Goal: Obtain resource: Obtain resource

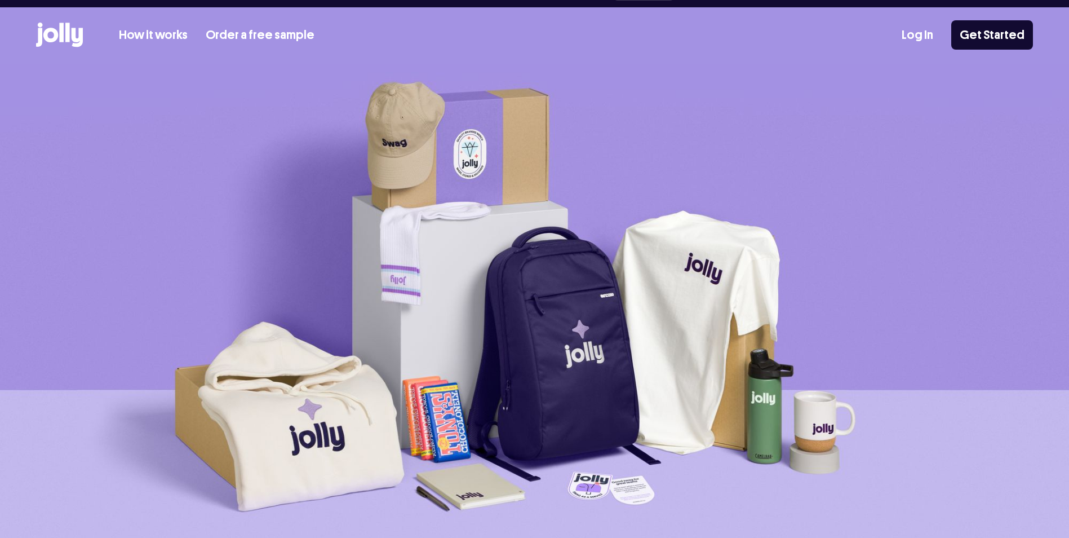
click at [170, 16] on div "Our dedicated team is always here for you Book a call How it works Order a free…" at bounding box center [534, 32] width 1069 height 64
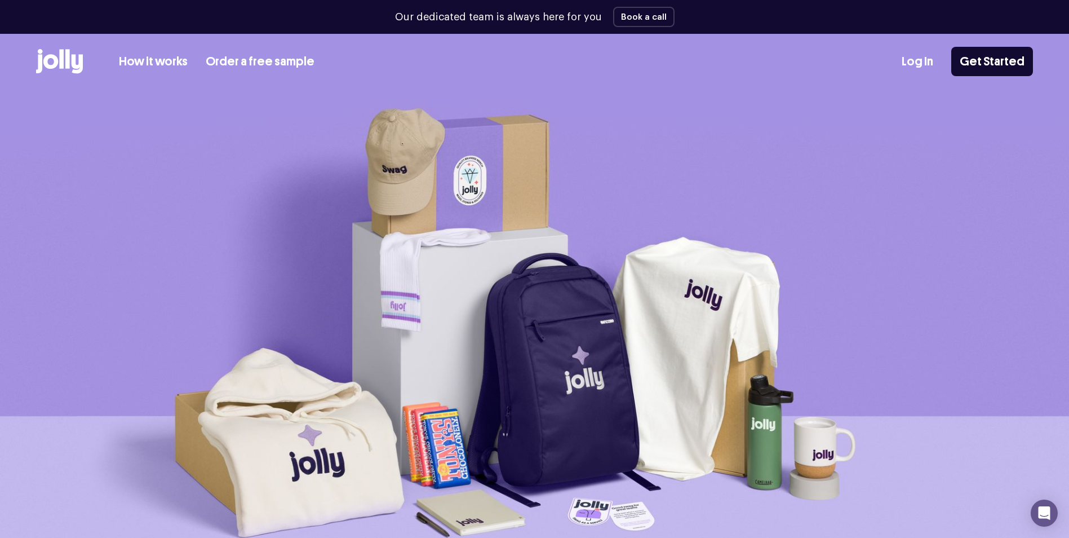
click at [162, 58] on link "How it works" at bounding box center [153, 61] width 69 height 19
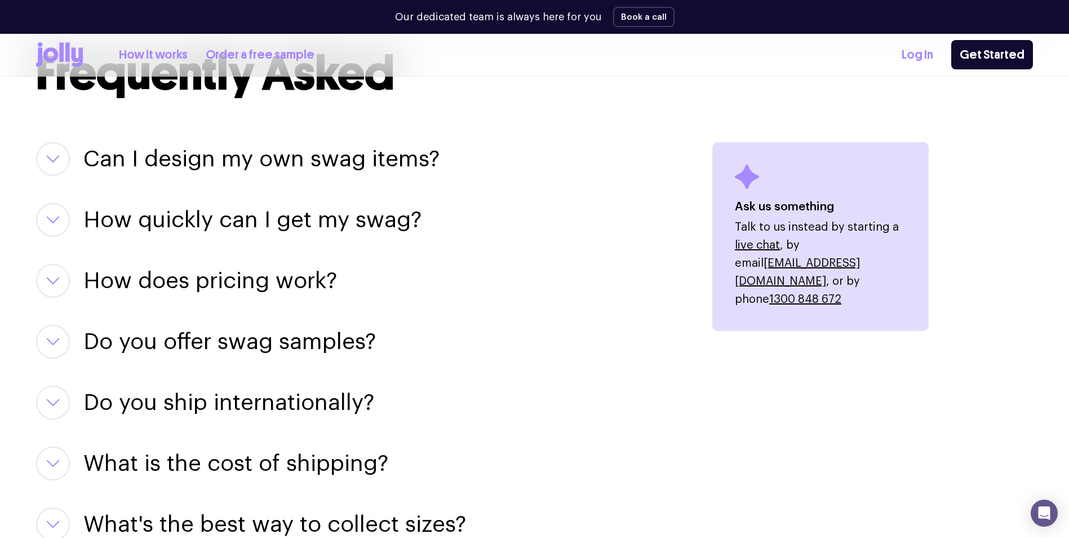
scroll to position [1353, 0]
click at [259, 162] on h3 "Can I design my own swag items?" at bounding box center [261, 160] width 356 height 34
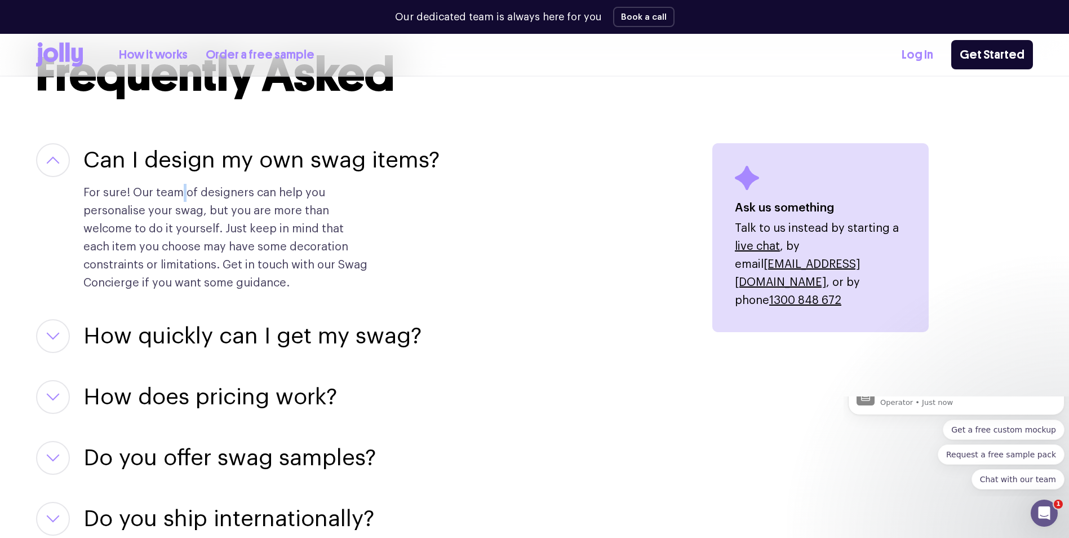
scroll to position [0, 0]
drag, startPoint x: 183, startPoint y: 197, endPoint x: 531, endPoint y: 200, distance: 348.4
click at [531, 200] on div "Can I design my own swag items? For sure! Our team of designers can help you pe…" at bounding box center [360, 217] width 649 height 149
click at [530, 200] on div "Can I design my own swag items? For sure! Our team of designers can help you pe…" at bounding box center [360, 217] width 649 height 149
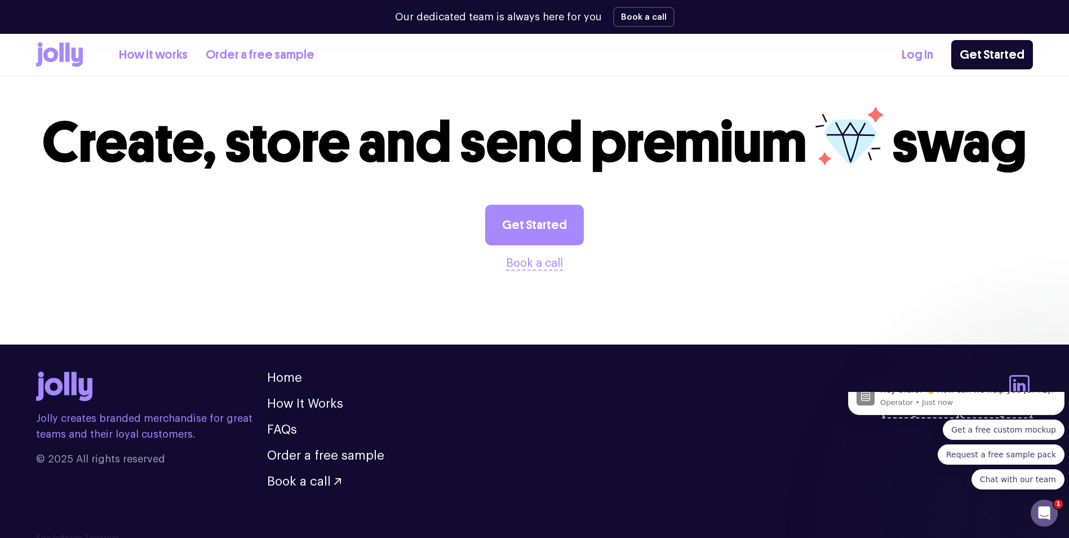
scroll to position [2174, 0]
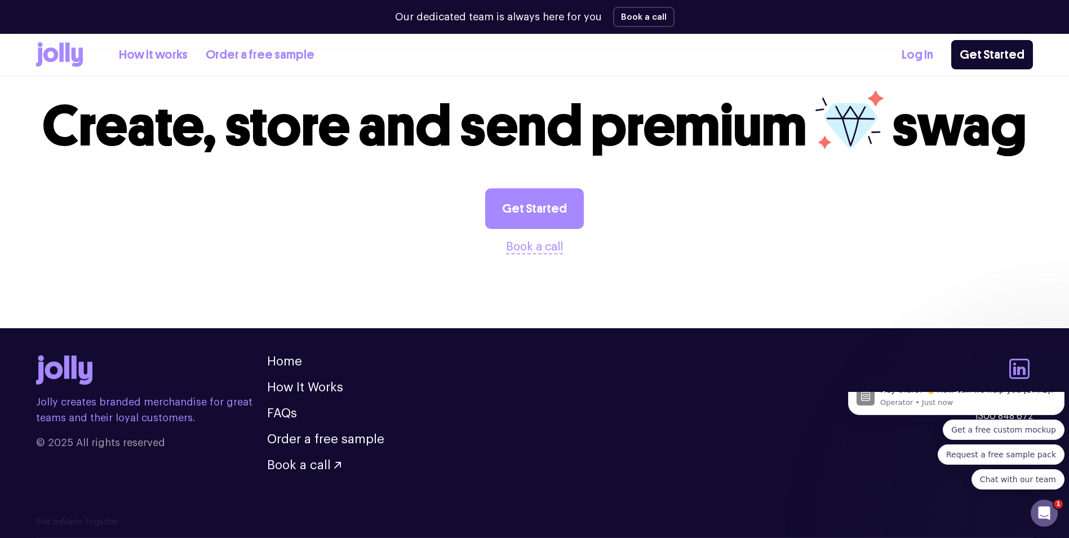
click at [348, 385] on li "How It Works" at bounding box center [325, 387] width 117 height 12
click at [344, 385] on li "How It Works" at bounding box center [325, 387] width 117 height 12
click at [335, 386] on link "How It Works" at bounding box center [305, 387] width 76 height 12
click at [374, 441] on link "Order a free sample" at bounding box center [325, 439] width 117 height 12
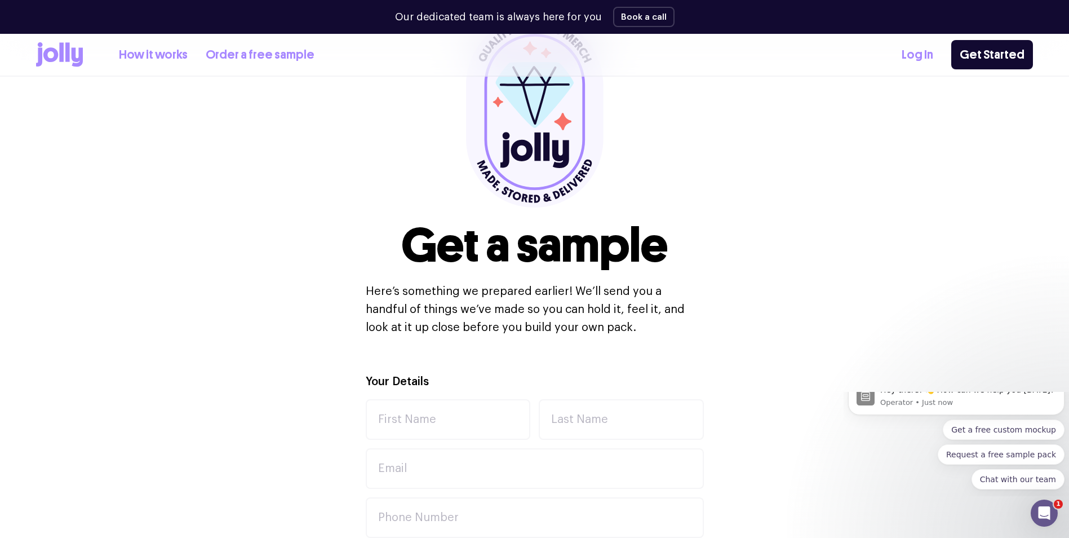
scroll to position [113, 0]
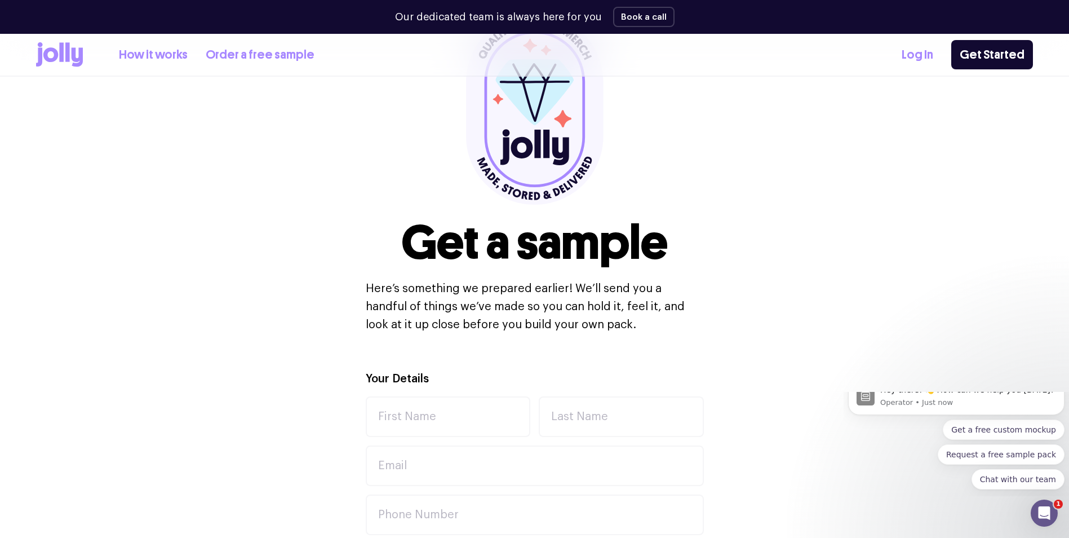
drag, startPoint x: 369, startPoint y: 290, endPoint x: 724, endPoint y: 319, distance: 356.3
click at [726, 319] on div "Get a sample Here’s something we prepared earlier! We’ll send you a handful of …" at bounding box center [534, 173] width 997 height 392
drag, startPoint x: 724, startPoint y: 319, endPoint x: 617, endPoint y: 341, distance: 109.3
click at [617, 340] on div "Get a sample Here’s something we prepared earlier! We’ll send you a handful of …" at bounding box center [534, 173] width 997 height 392
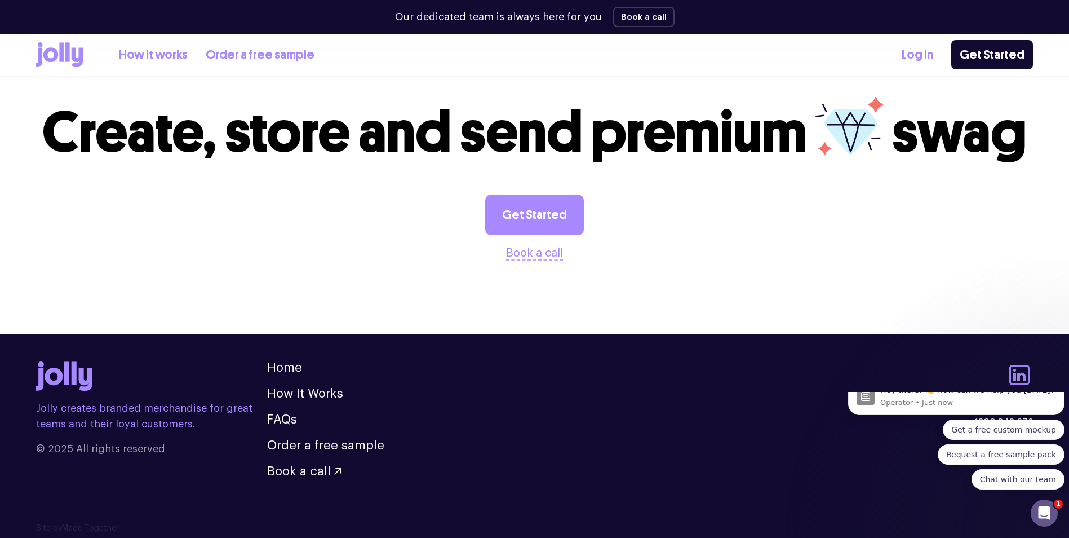
scroll to position [1165, 0]
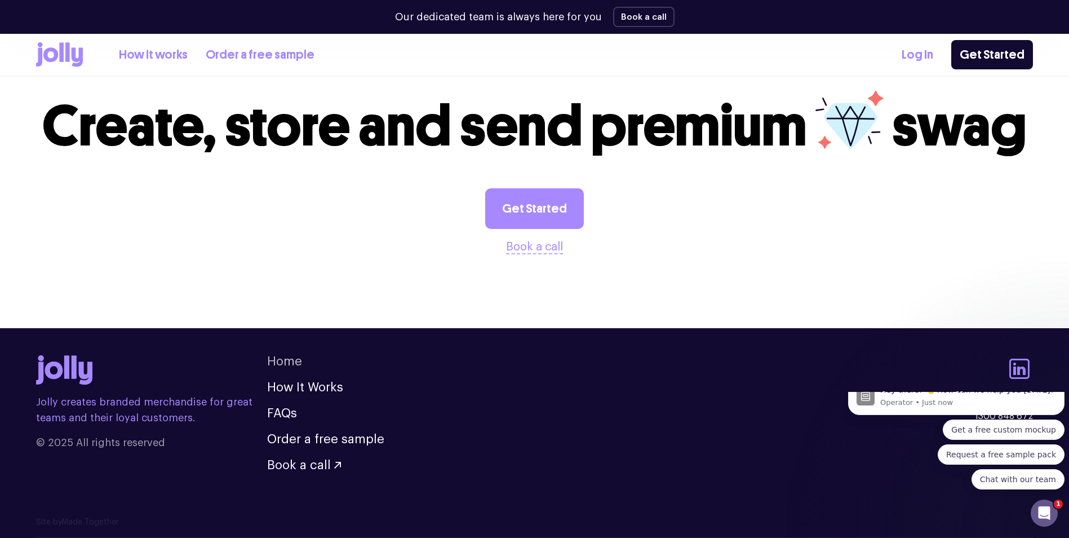
click at [280, 360] on link "Home" at bounding box center [284, 361] width 35 height 12
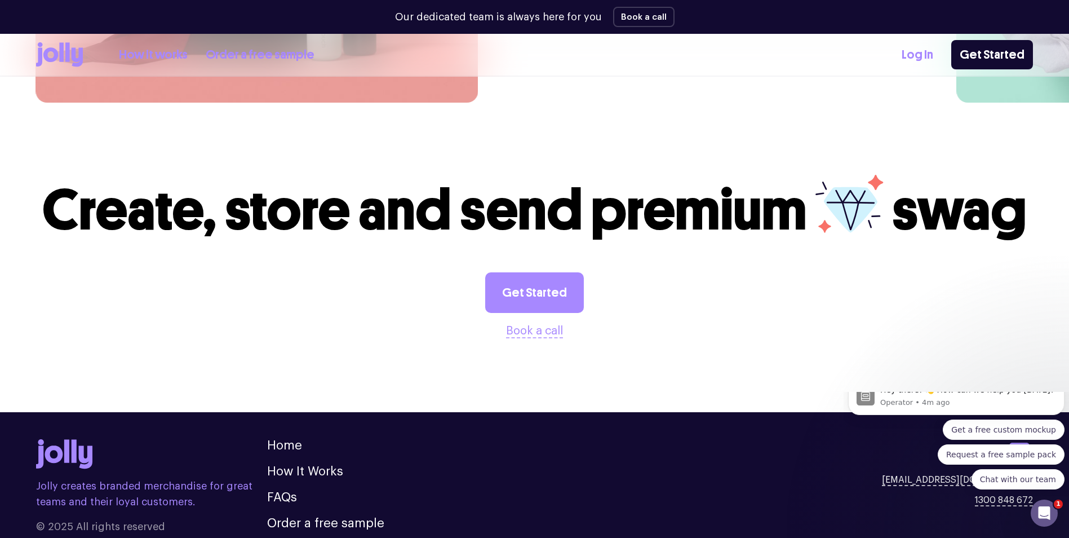
scroll to position [3116, 0]
